Goal: Transaction & Acquisition: Purchase product/service

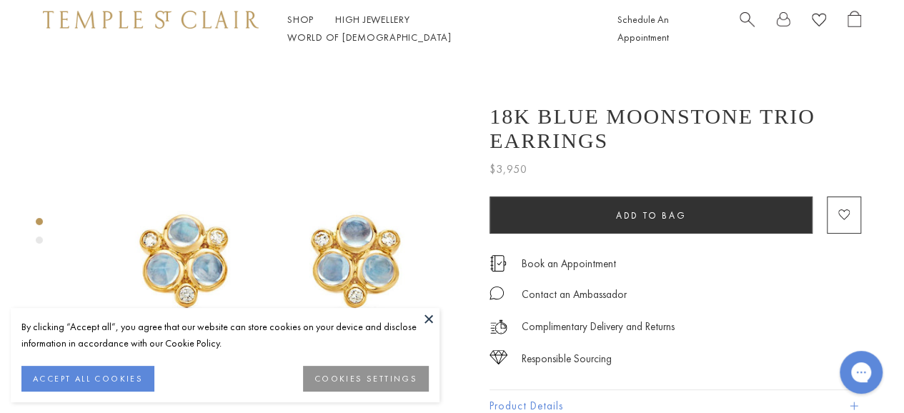
click at [429, 317] on button at bounding box center [428, 318] width 21 height 21
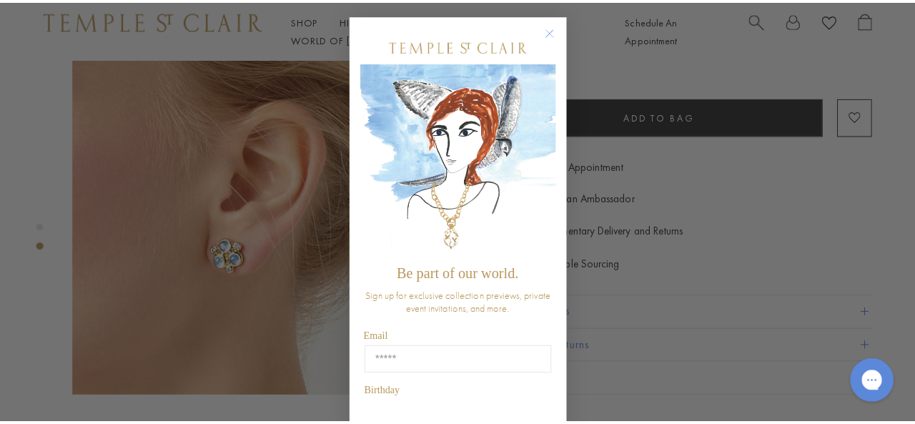
scroll to position [583, 0]
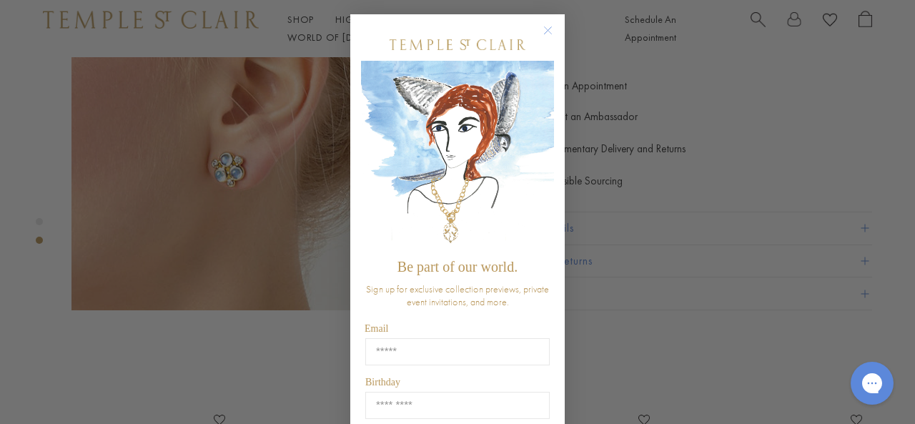
click at [544, 24] on circle "Close dialog" at bounding box center [547, 30] width 17 height 17
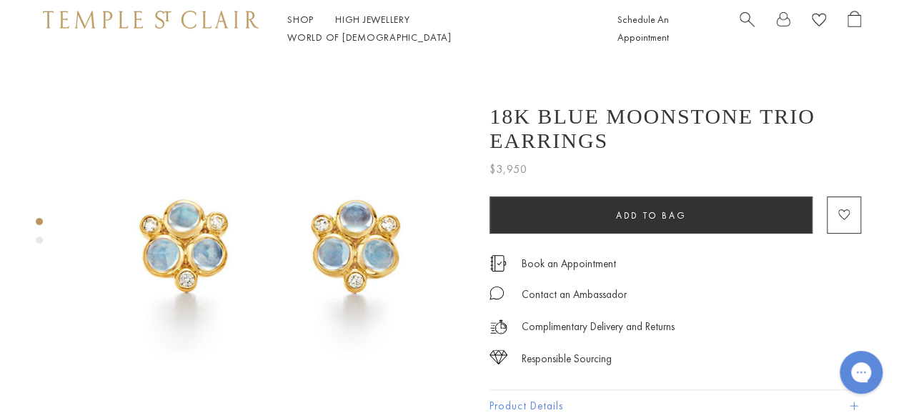
scroll to position [0, 0]
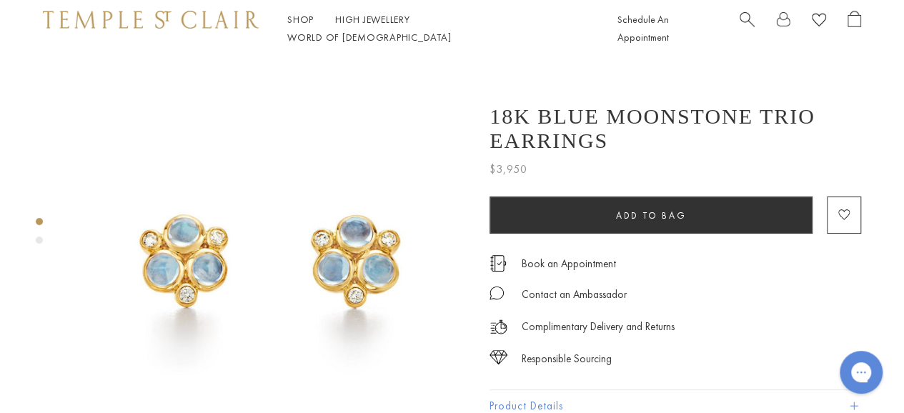
click at [334, 315] on img at bounding box center [269, 255] width 397 height 397
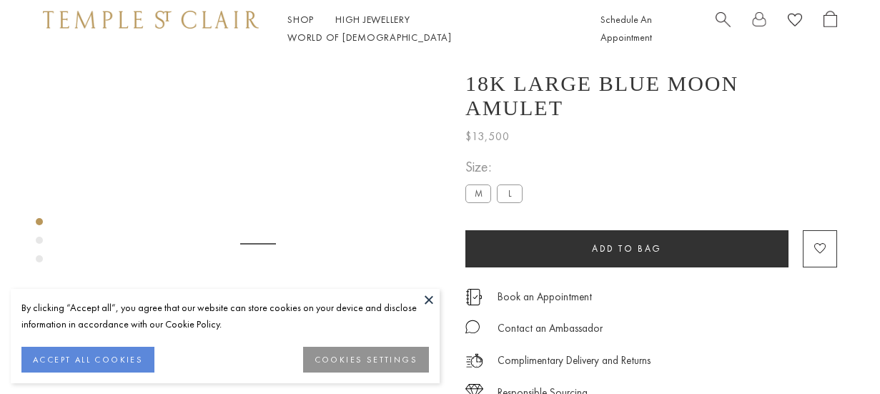
scroll to position [57, 0]
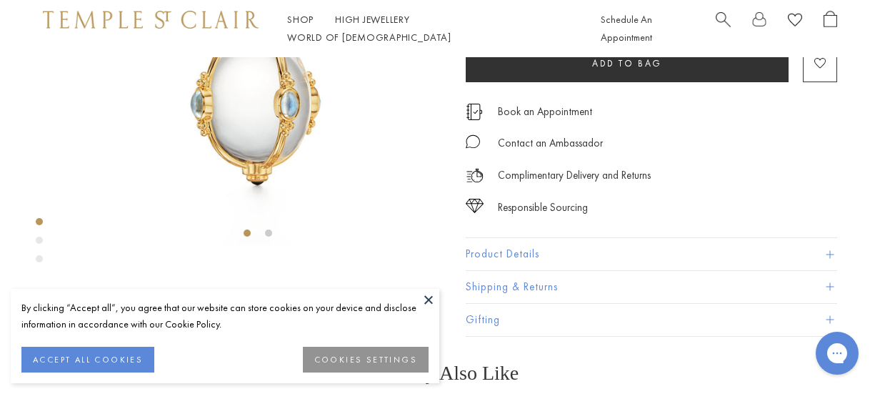
scroll to position [194, 0]
